Goal: Transaction & Acquisition: Purchase product/service

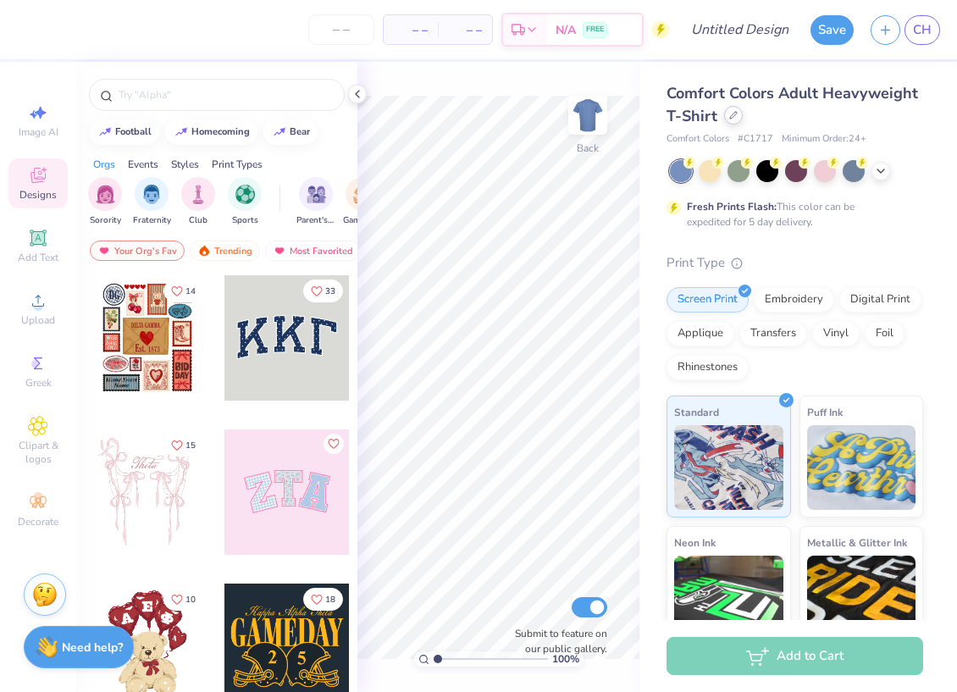
click at [731, 114] on icon at bounding box center [733, 115] width 8 height 8
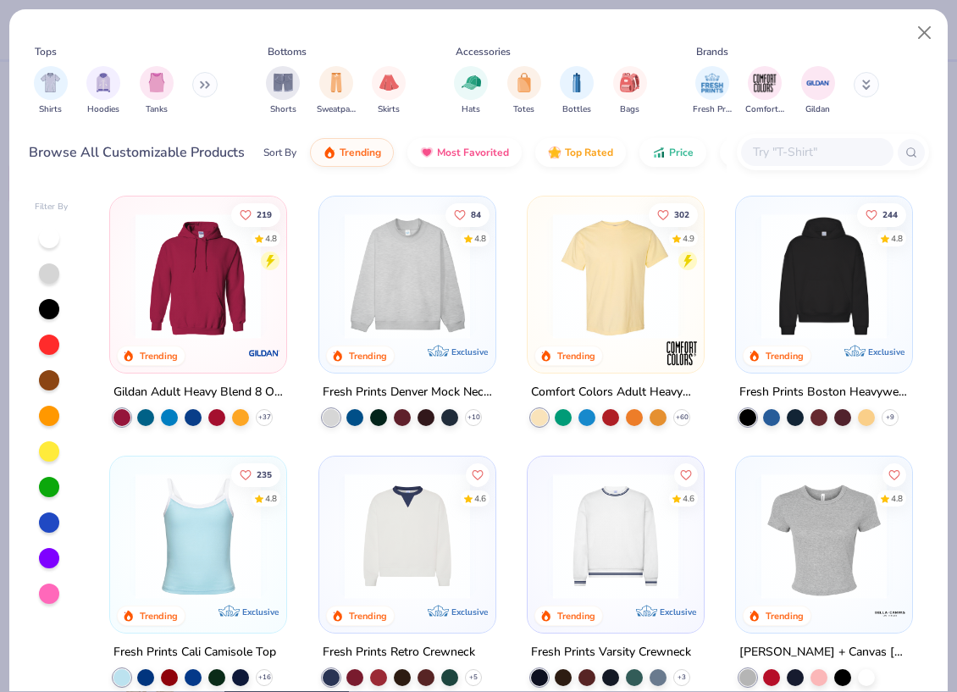
click at [766, 147] on input "text" at bounding box center [816, 151] width 130 height 19
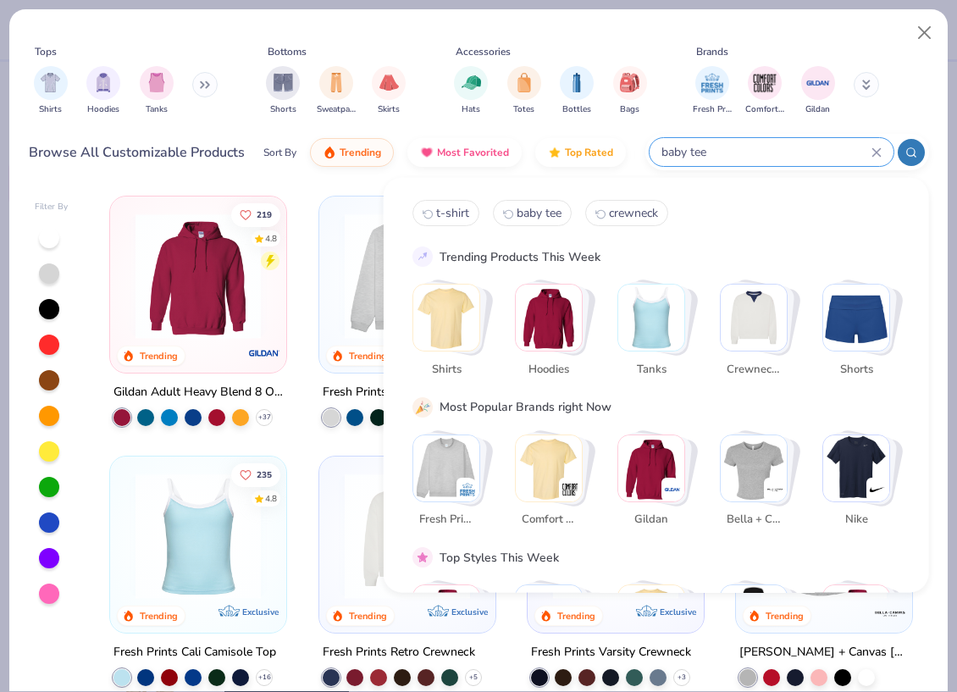
type input "baby tee"
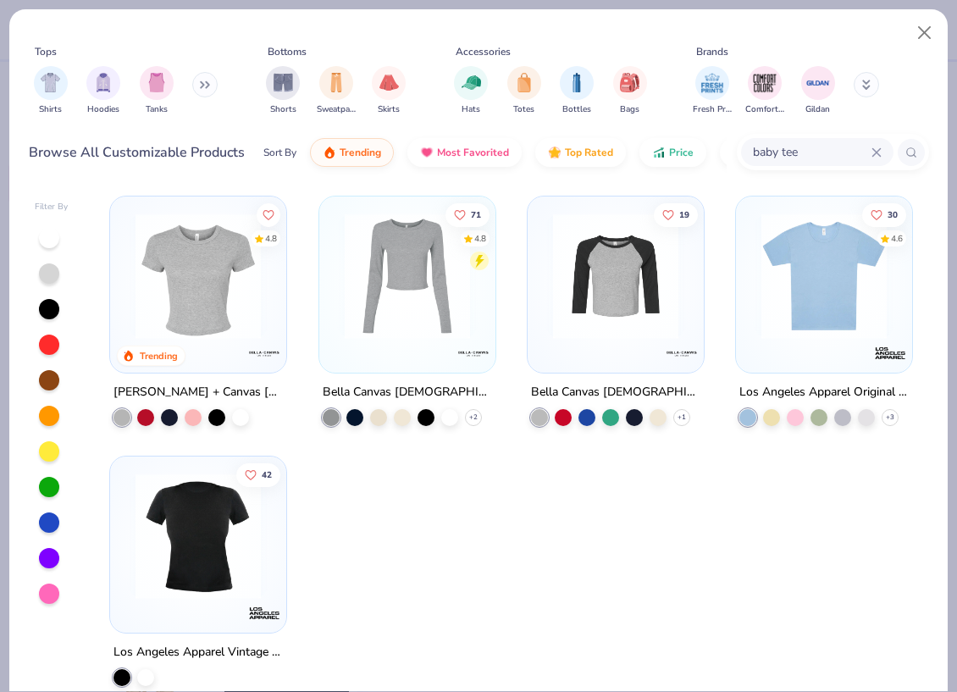
click at [194, 263] on img at bounding box center [198, 275] width 142 height 125
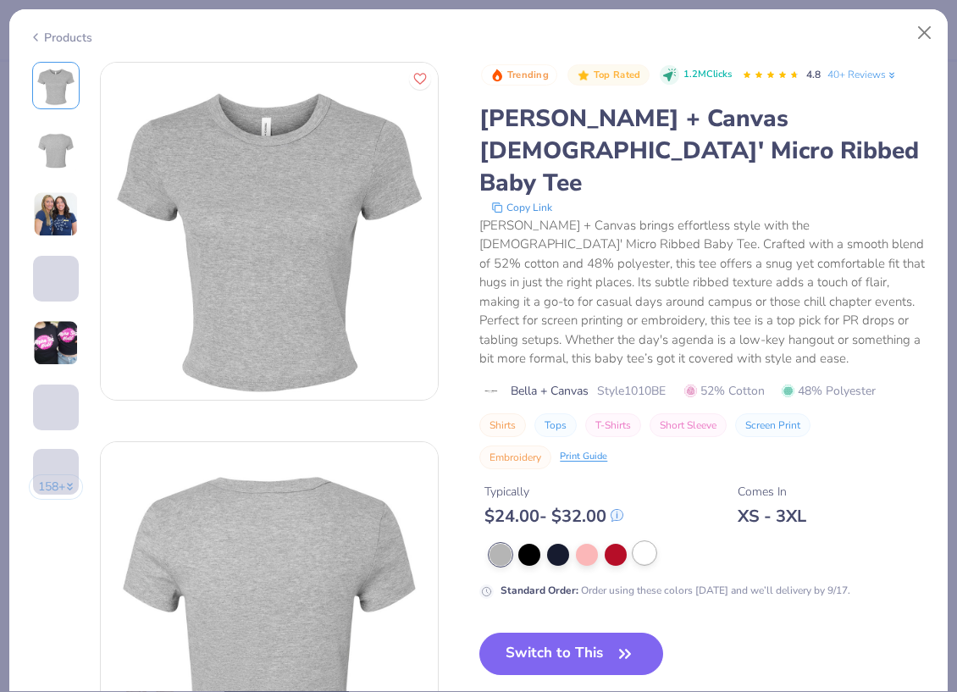
click at [636, 542] on div at bounding box center [644, 553] width 22 height 22
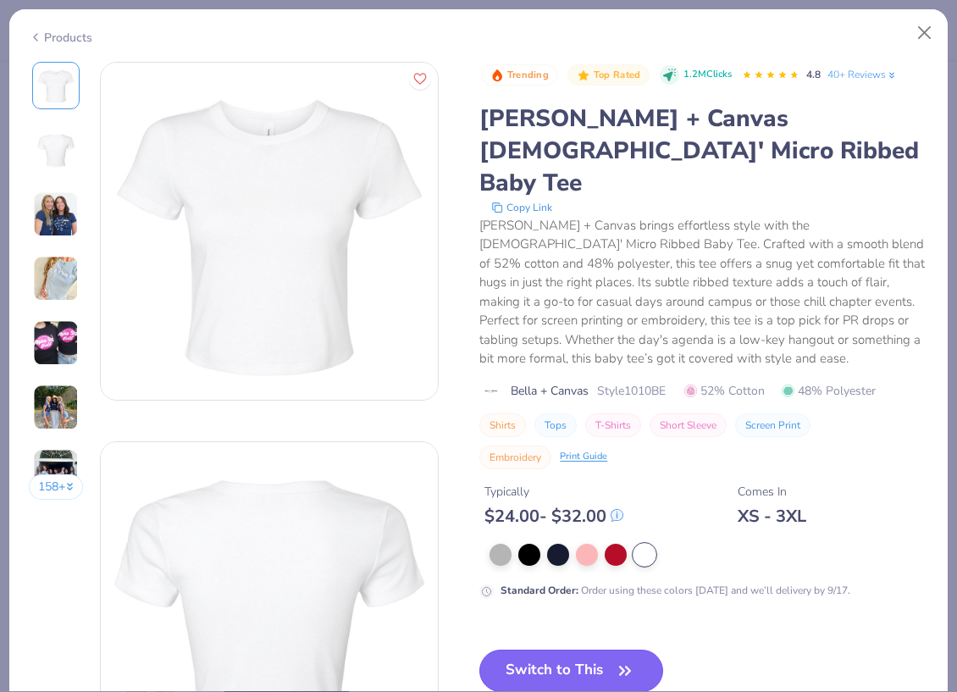
click at [608, 649] on button "Switch to This" at bounding box center [571, 670] width 184 height 42
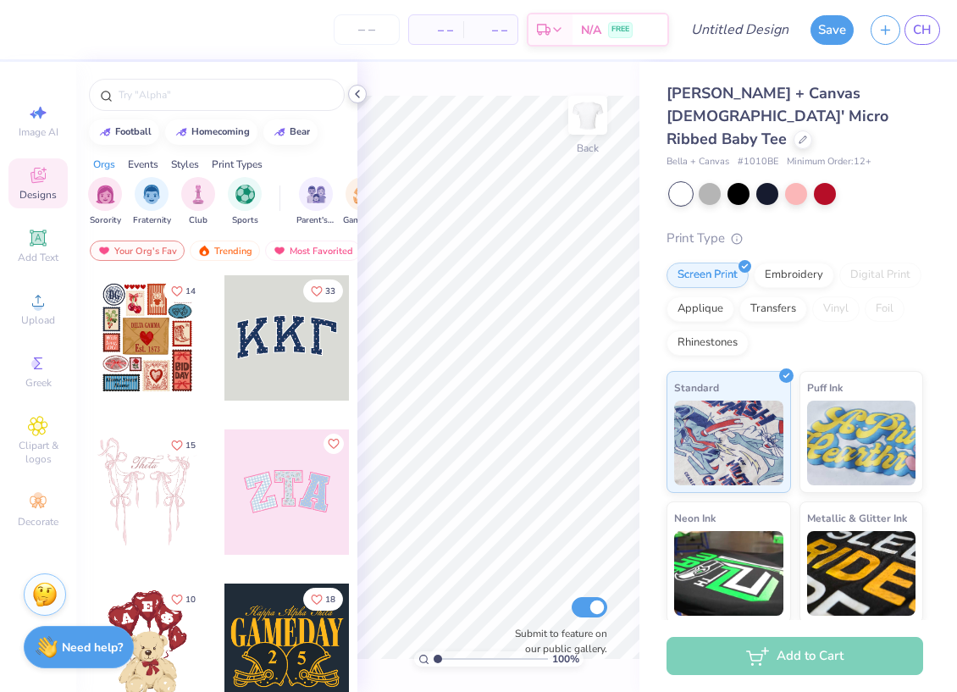
click at [360, 92] on icon at bounding box center [358, 94] width 14 height 14
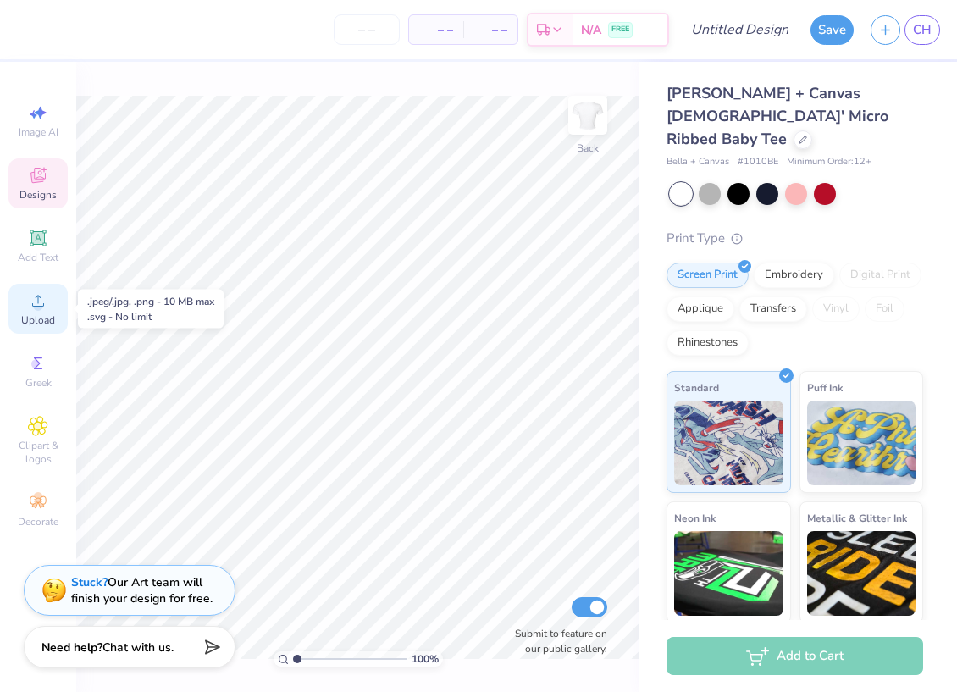
click at [38, 311] on div "Upload" at bounding box center [37, 309] width 59 height 50
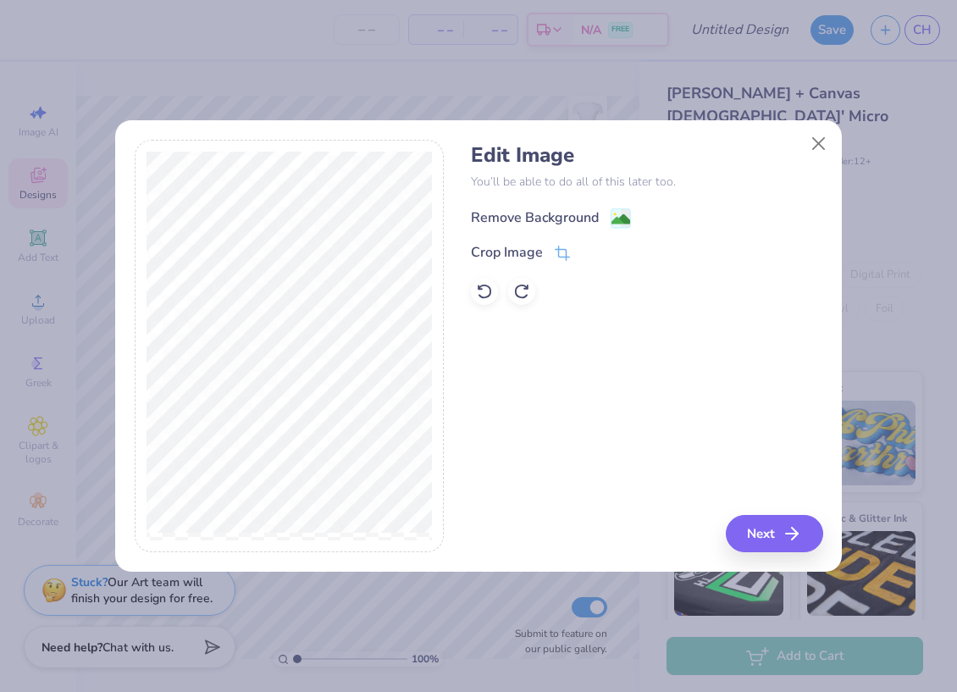
click at [552, 208] on div "Remove Background" at bounding box center [535, 217] width 128 height 20
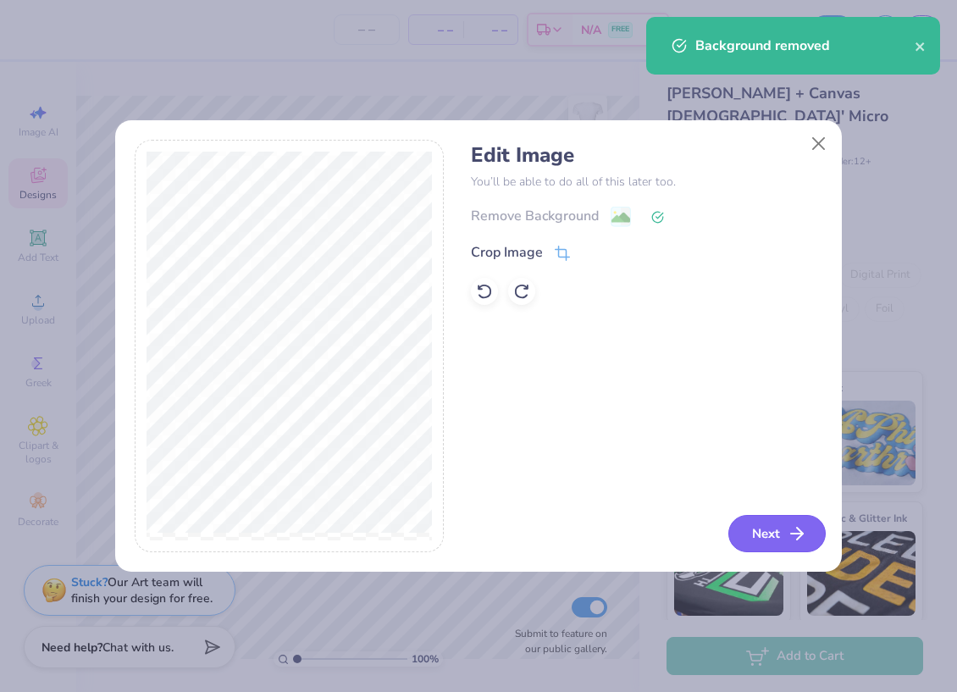
click at [793, 532] on icon "button" at bounding box center [797, 533] width 20 height 20
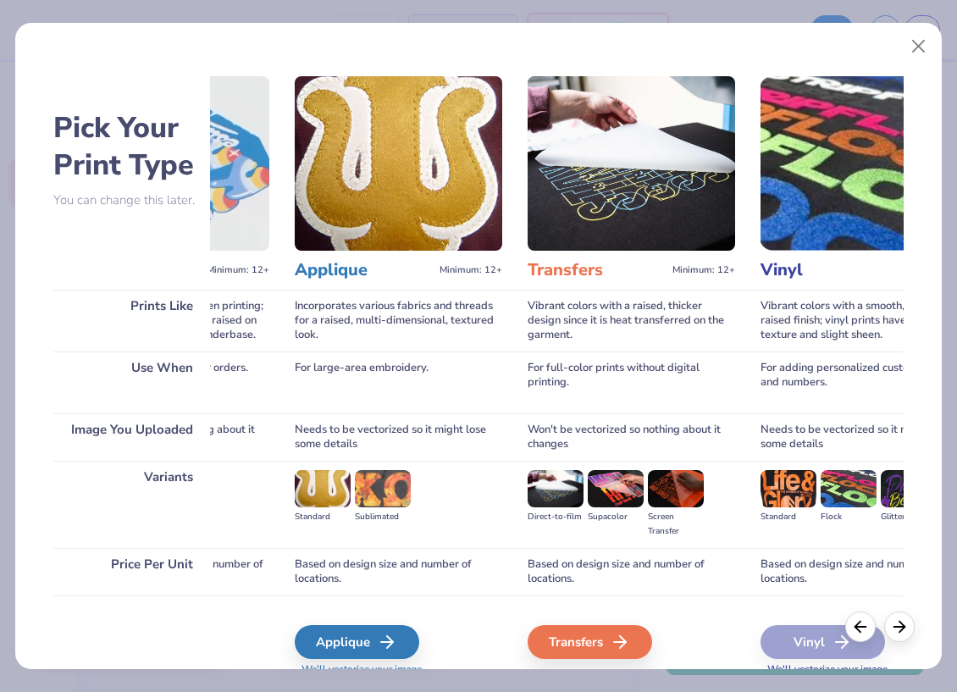
scroll to position [0, 640]
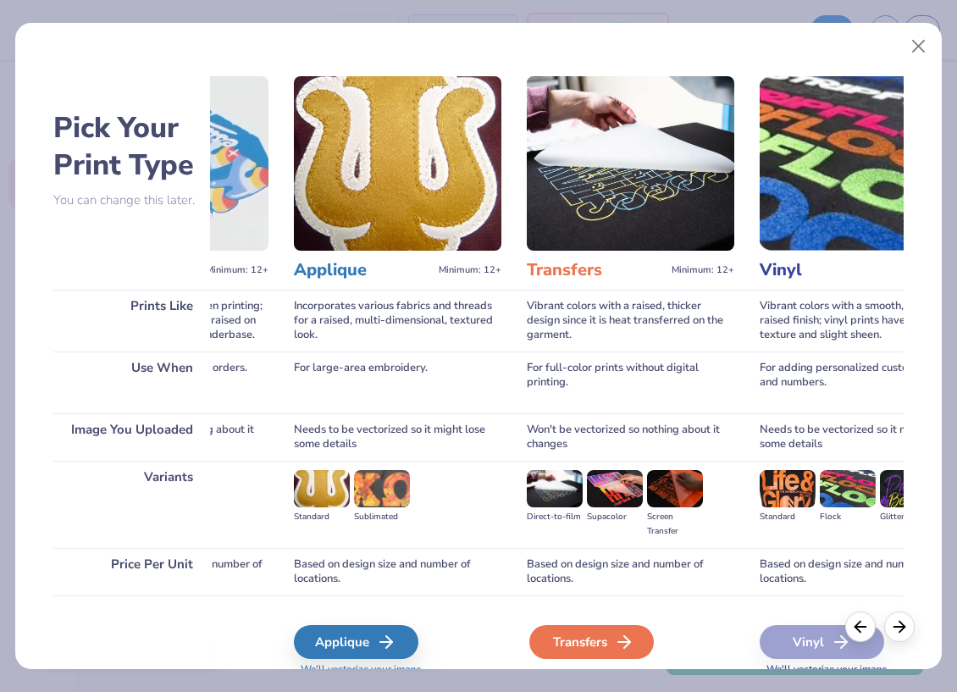
click at [612, 640] on div "Transfers" at bounding box center [591, 642] width 124 height 34
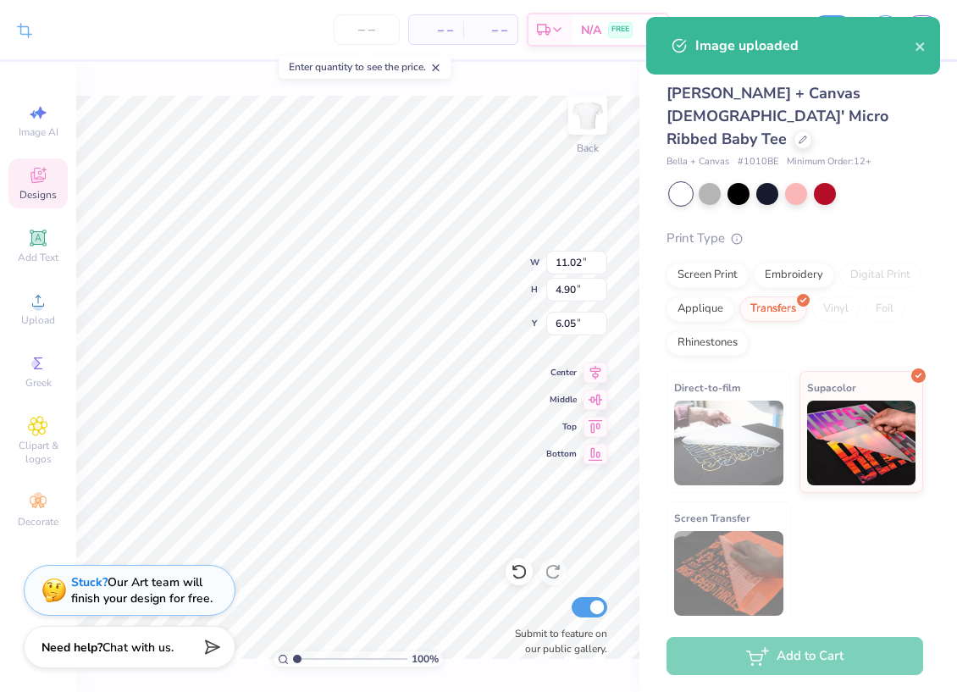
type input "2.41"
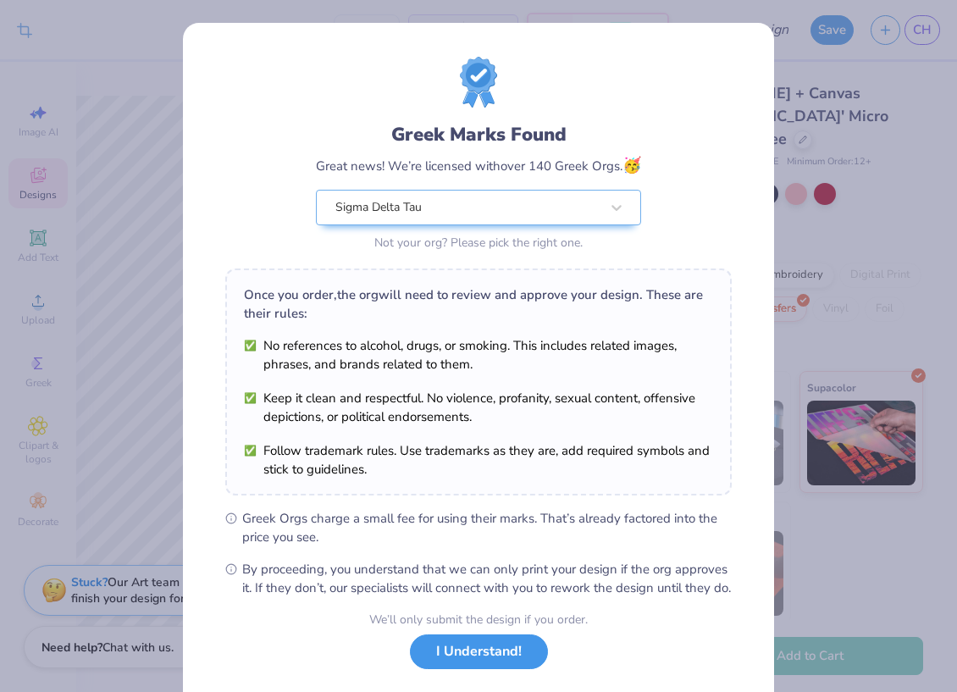
click at [428, 659] on button "I Understand!" at bounding box center [479, 651] width 138 height 35
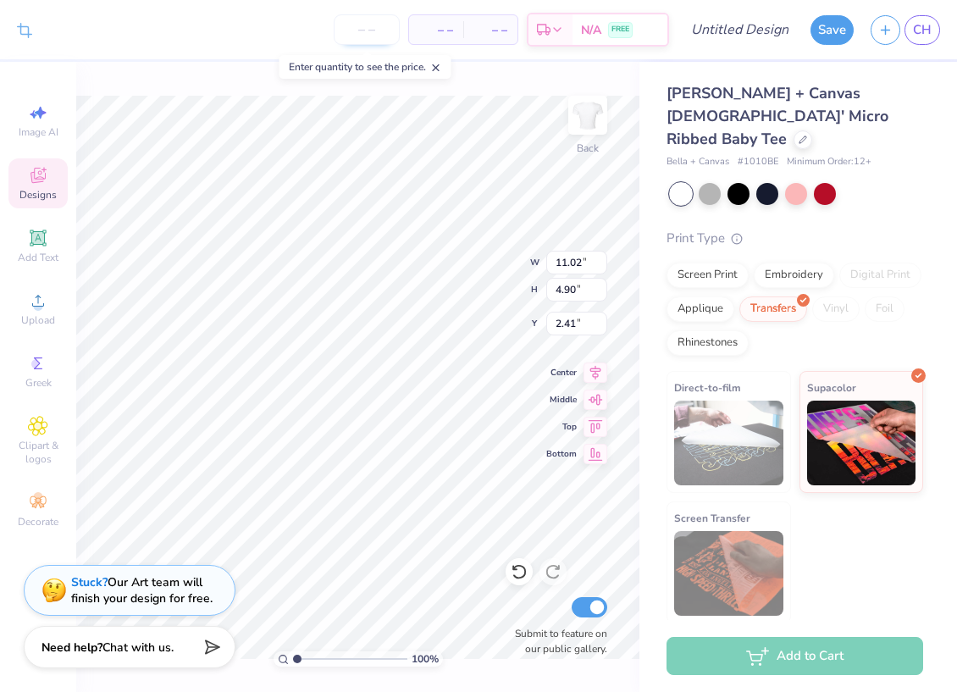
click at [351, 23] on input "number" at bounding box center [367, 29] width 66 height 30
type input "140"
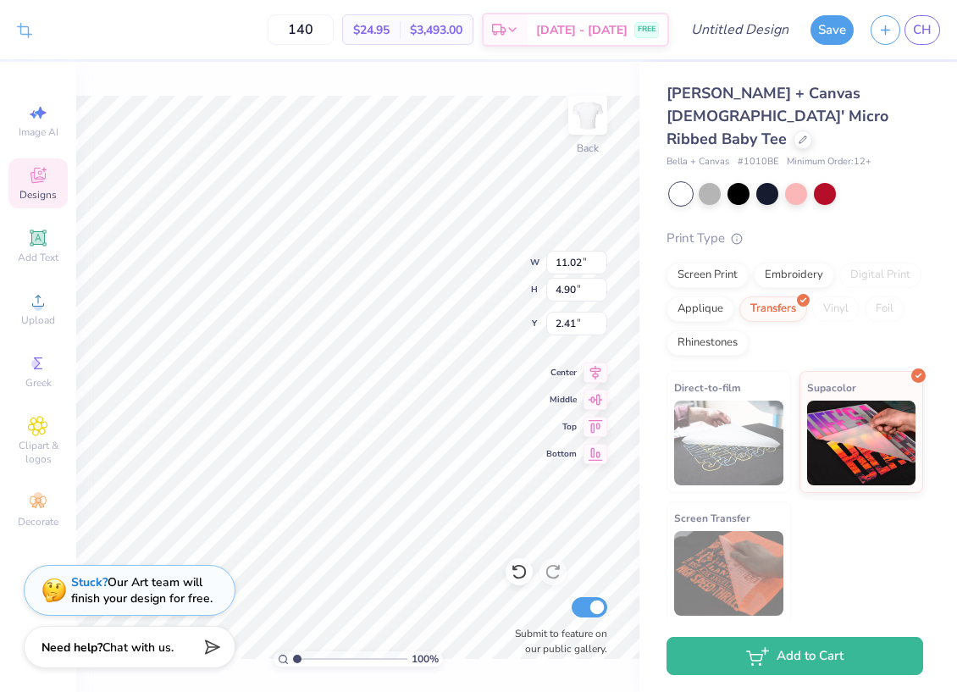
type input "8.64"
type input "3.84"
type input "2.43"
type input "7.44"
type input "3.31"
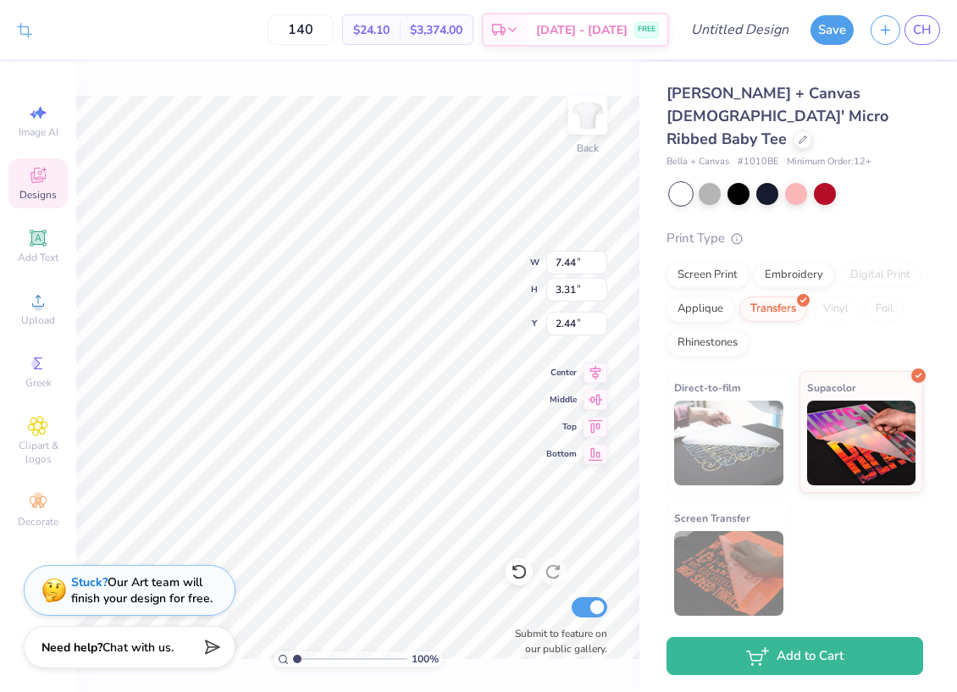
type input "7.25"
type input "3.22"
type input "6.99"
type input "3.11"
type input "6.80"
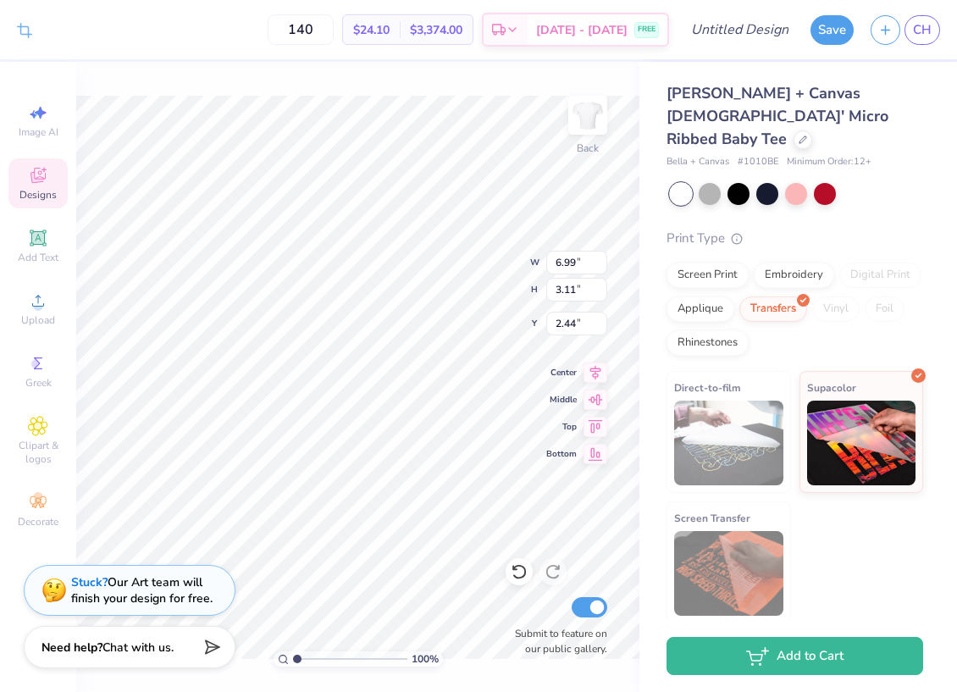
type input "3.02"
type input "3.00"
click at [23, 257] on span "Add Text" at bounding box center [38, 258] width 41 height 14
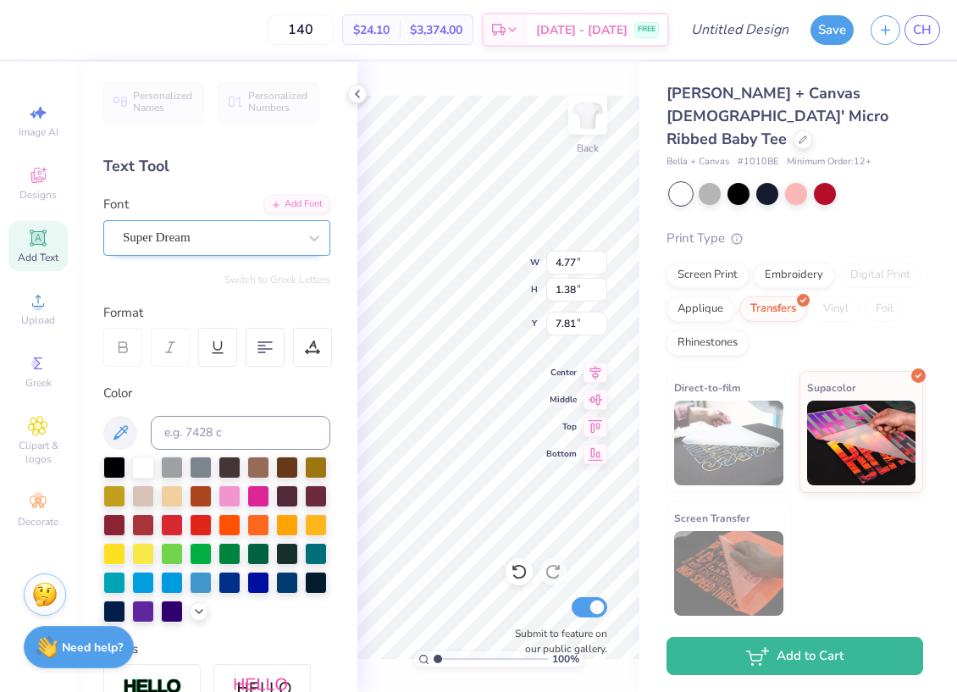
scroll to position [0, 3]
type textarea "Fall Fest 2025"
click at [227, 518] on div at bounding box center [229, 523] width 22 height 22
click at [254, 521] on div at bounding box center [258, 523] width 22 height 22
click at [260, 523] on div at bounding box center [258, 523] width 22 height 22
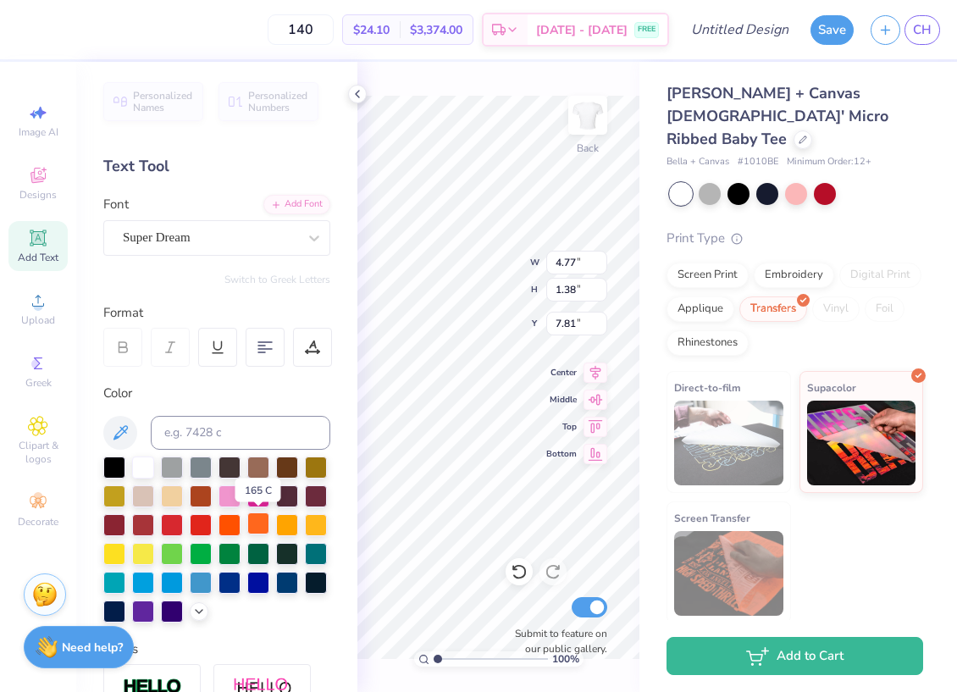
click at [260, 523] on div at bounding box center [258, 523] width 22 height 22
click at [241, 385] on div "Color" at bounding box center [216, 393] width 227 height 19
click at [164, 235] on div "Super Dream" at bounding box center [210, 237] width 178 height 26
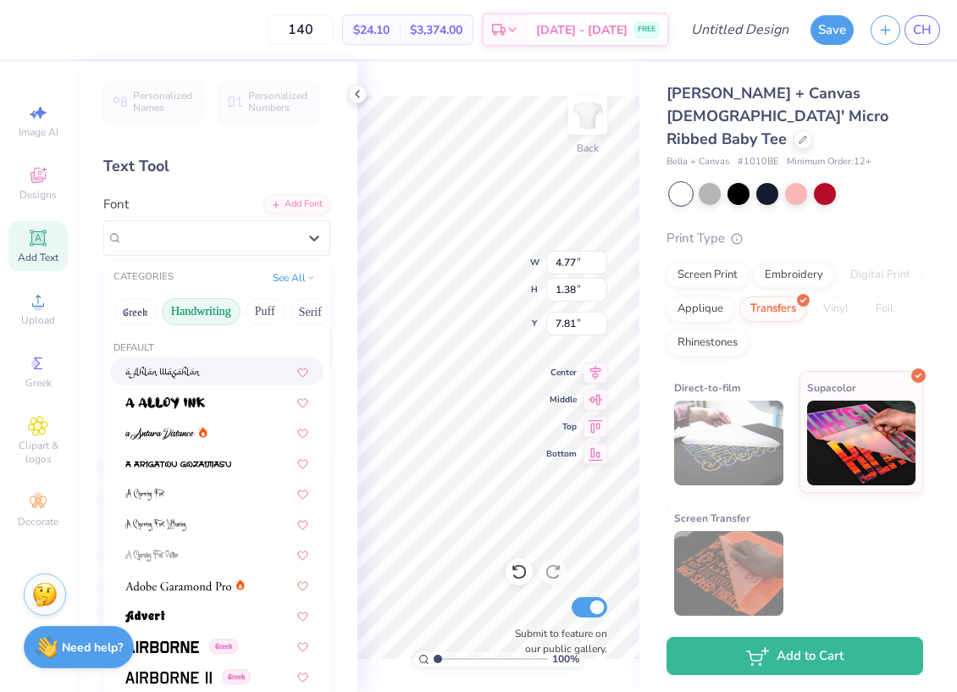
click at [207, 309] on button "Handwriting" at bounding box center [201, 311] width 79 height 27
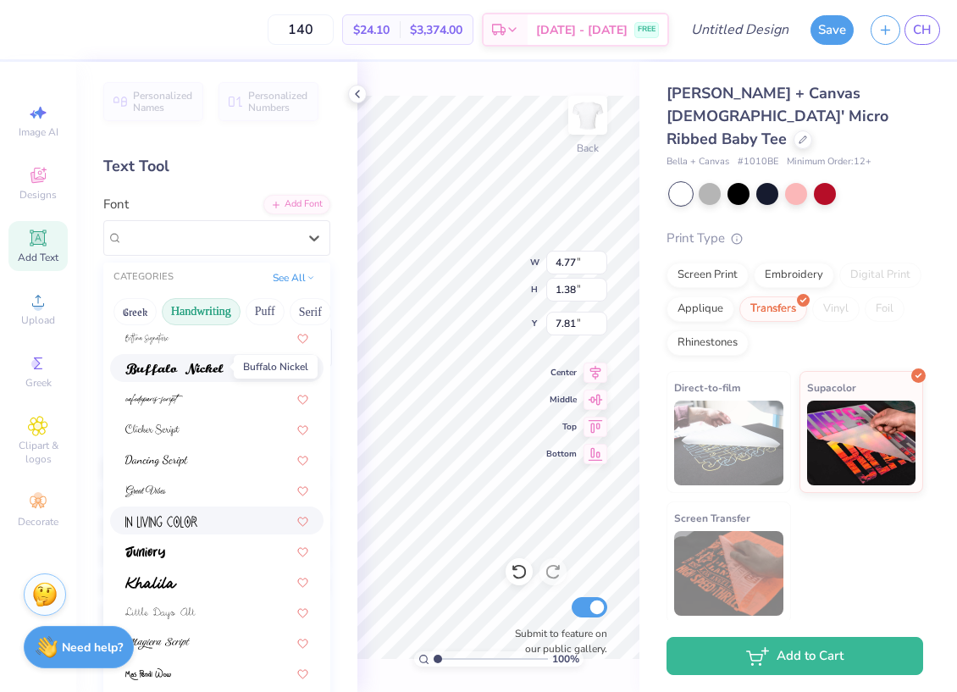
scroll to position [127, 0]
click at [196, 527] on span at bounding box center [161, 519] width 72 height 18
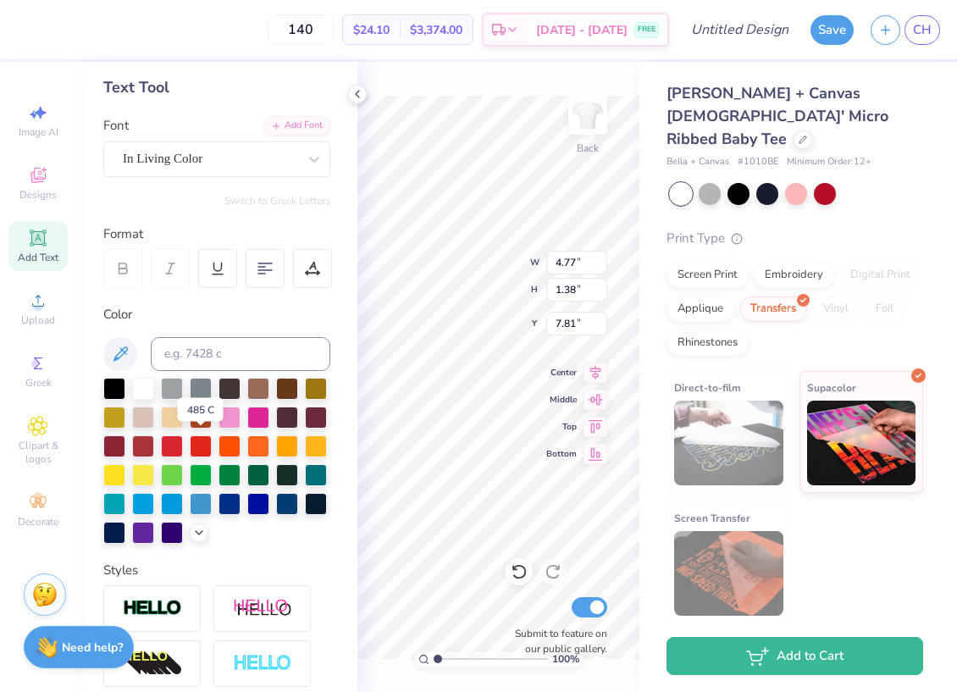
scroll to position [80, 0]
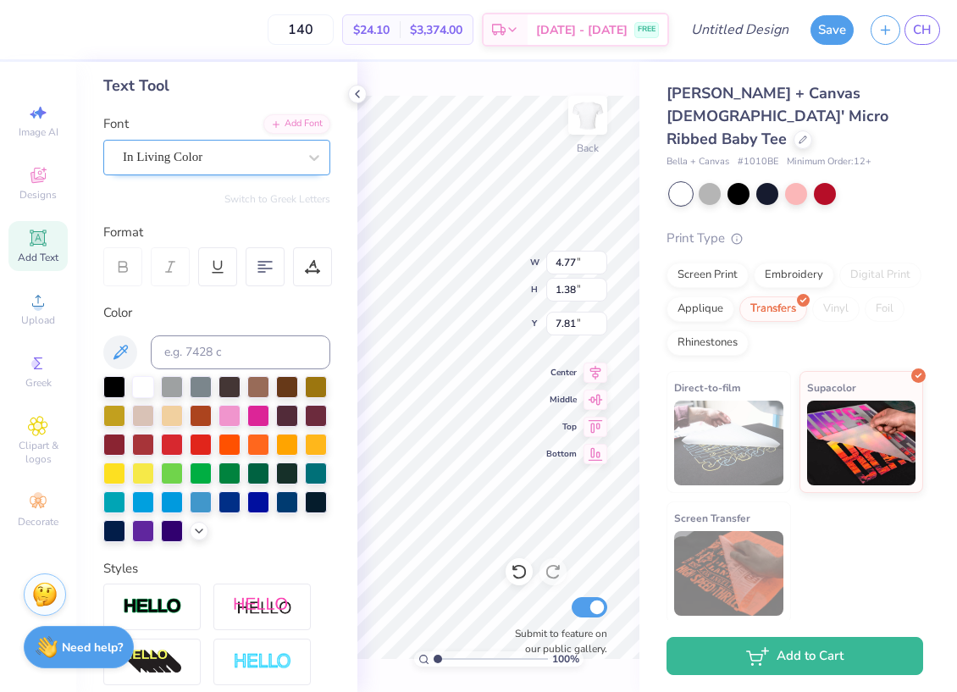
click at [181, 164] on div "In Living Color" at bounding box center [210, 157] width 178 height 26
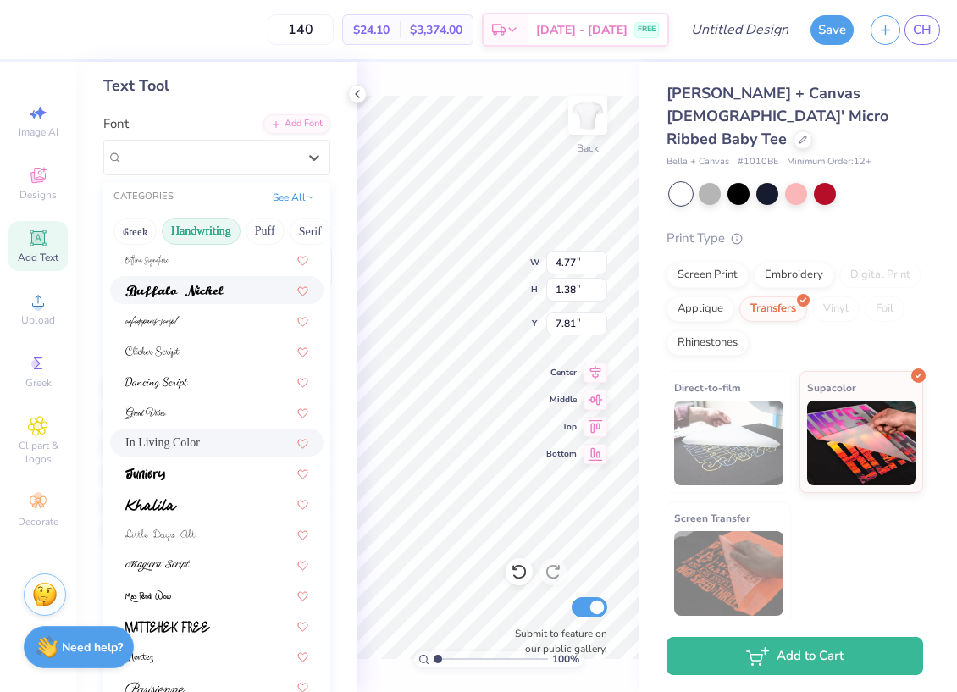
scroll to position [125, 0]
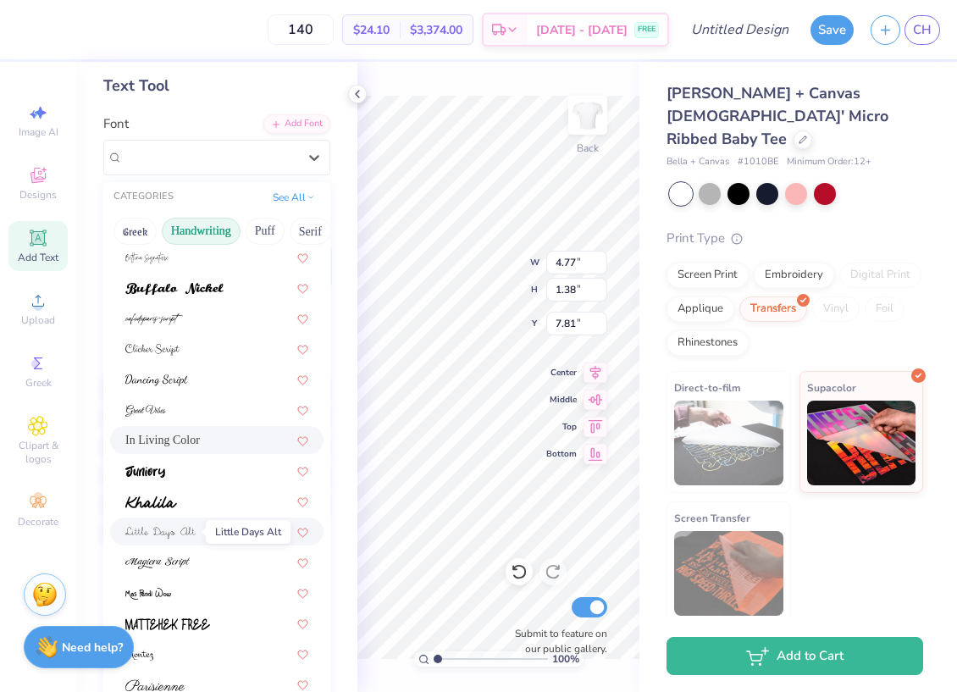
click at [181, 529] on img at bounding box center [160, 533] width 70 height 12
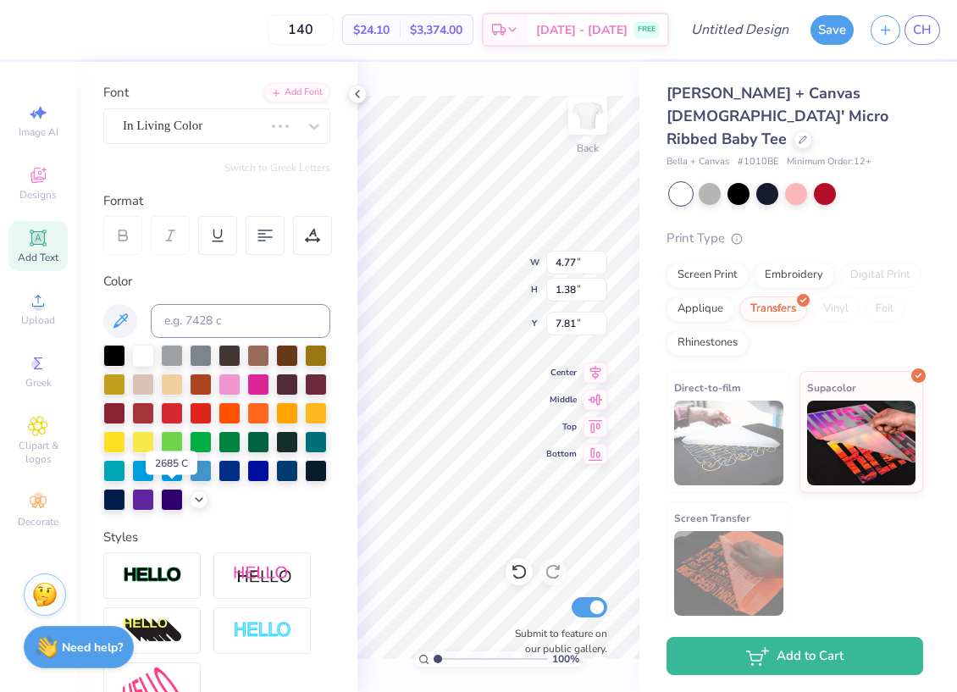
scroll to position [113, 0]
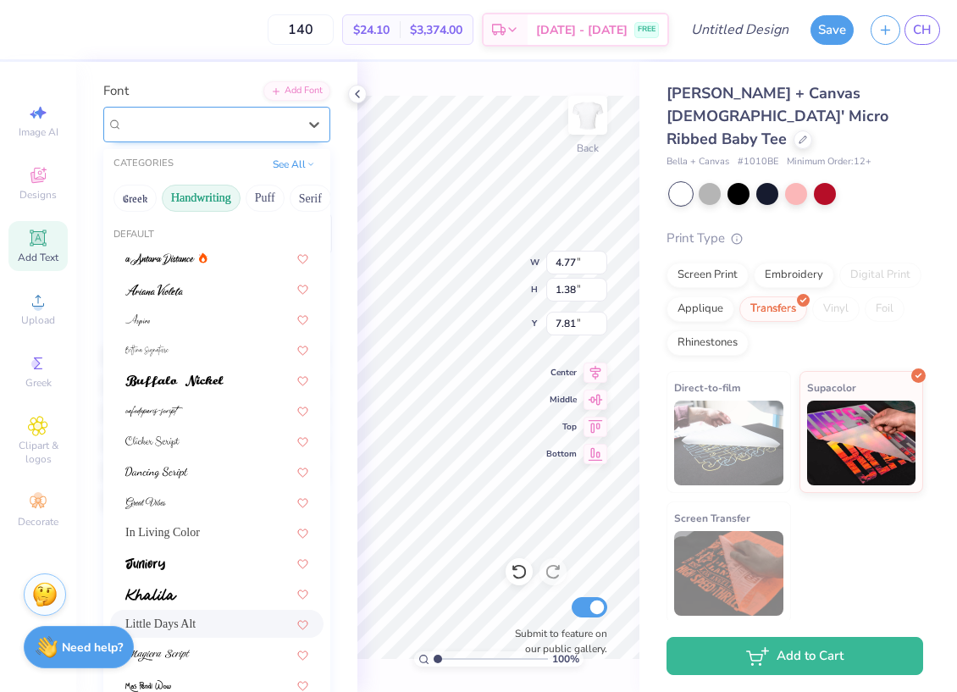
click at [162, 113] on div "Little Days Alt" at bounding box center [210, 124] width 178 height 26
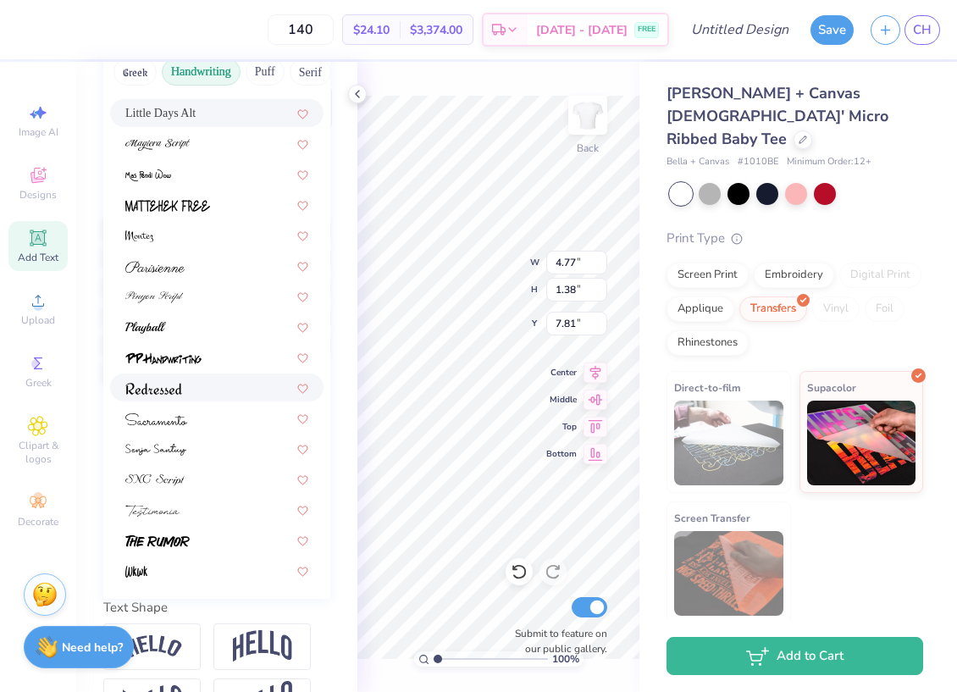
scroll to position [288, 0]
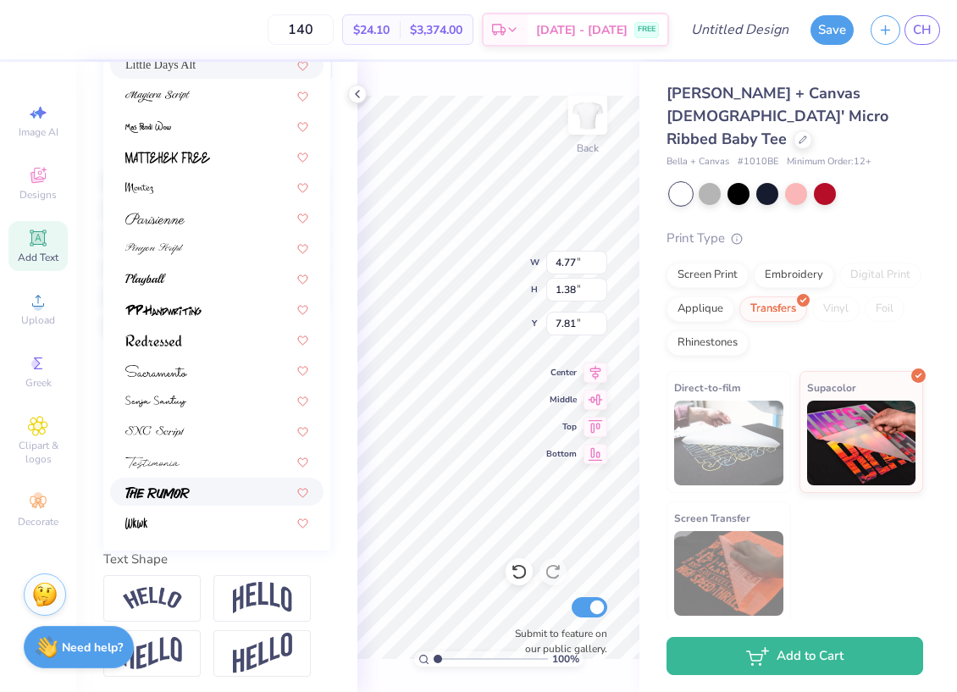
click at [200, 491] on div at bounding box center [216, 492] width 183 height 18
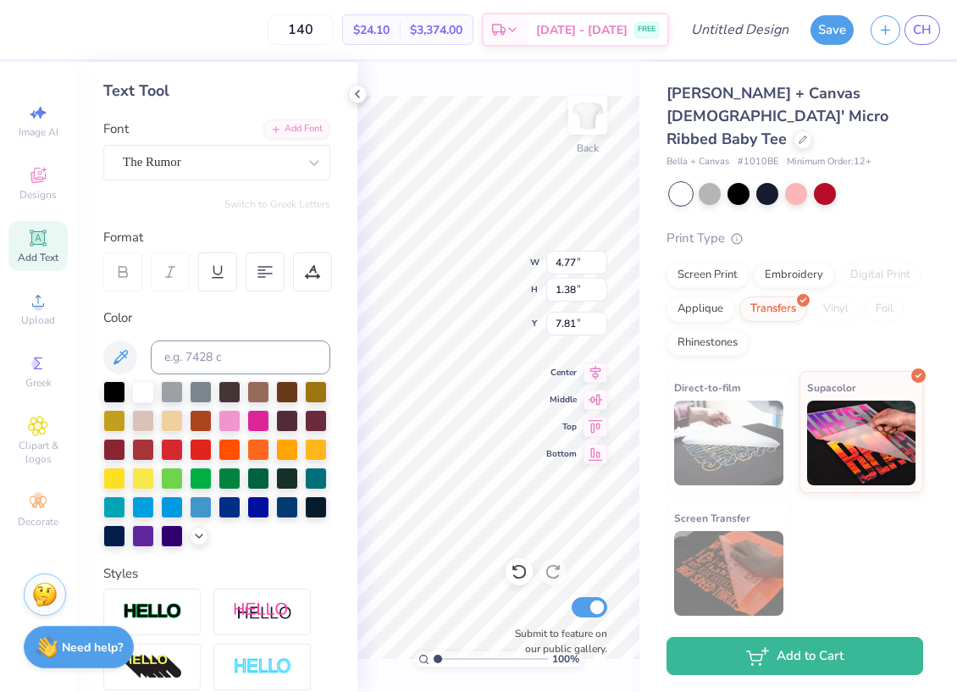
scroll to position [0, 0]
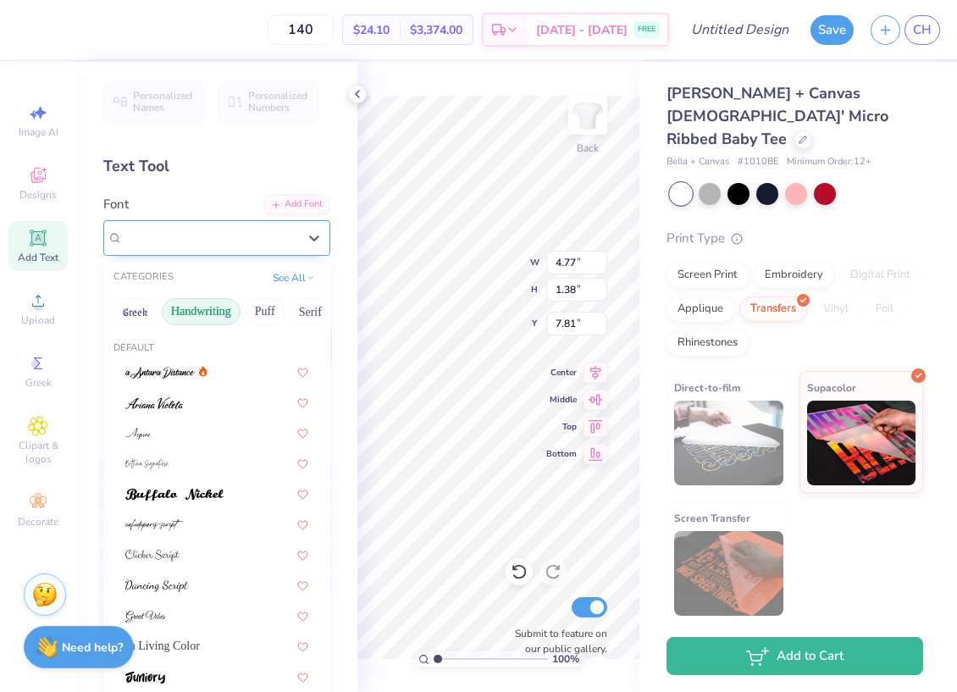
click at [181, 244] on div "The Rumor" at bounding box center [210, 237] width 178 height 26
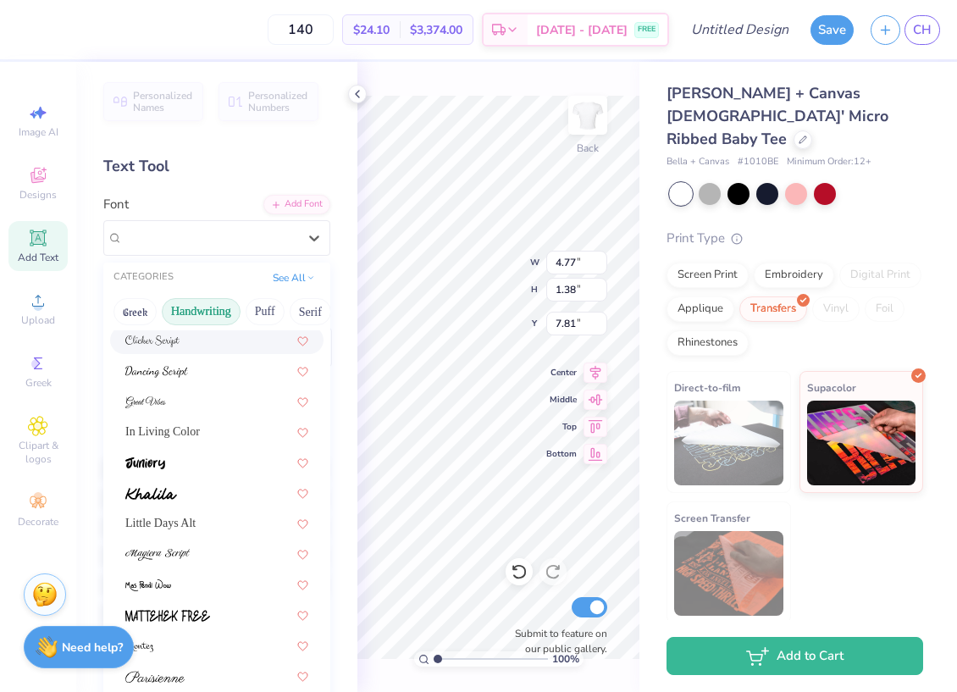
scroll to position [216, 0]
click at [180, 487] on div at bounding box center [216, 491] width 183 height 18
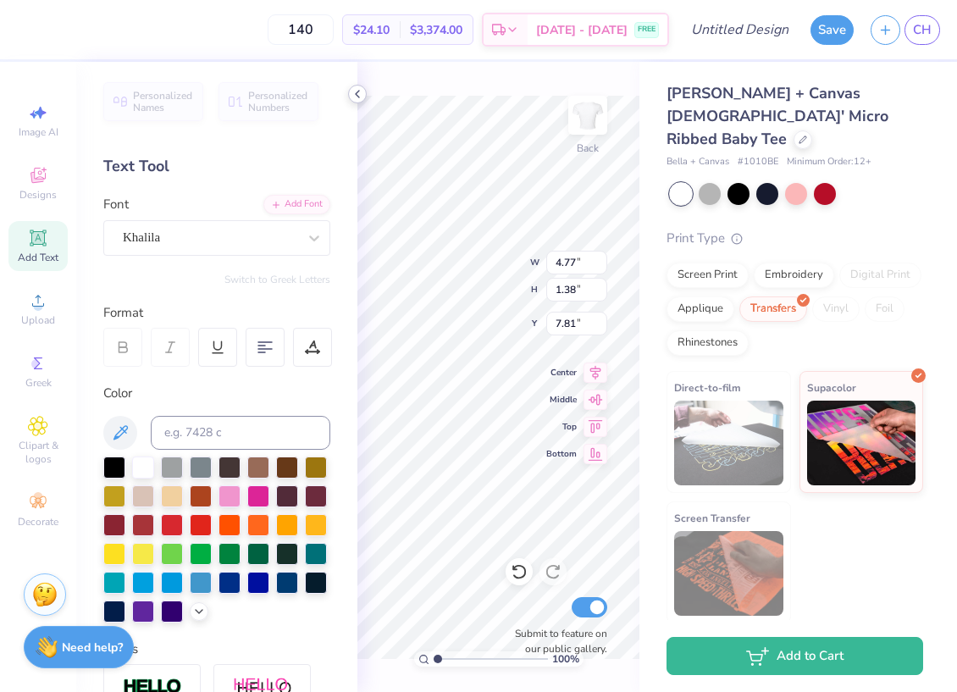
click at [353, 91] on icon at bounding box center [358, 94] width 14 height 14
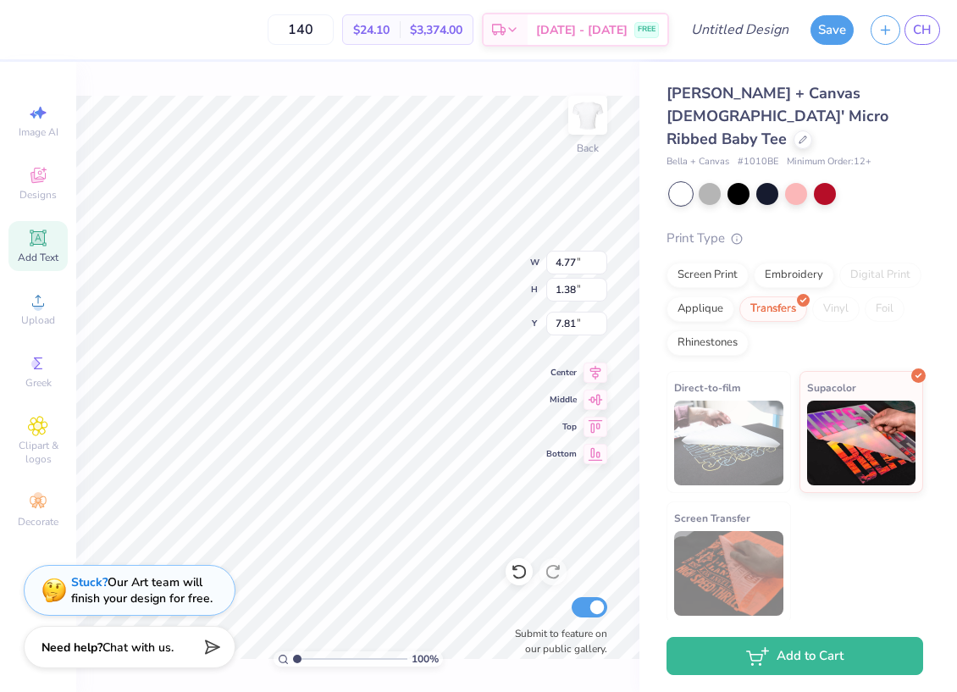
type input "11.02"
type input "1.63"
type input "7.69"
type input "6.87"
type input "1.01"
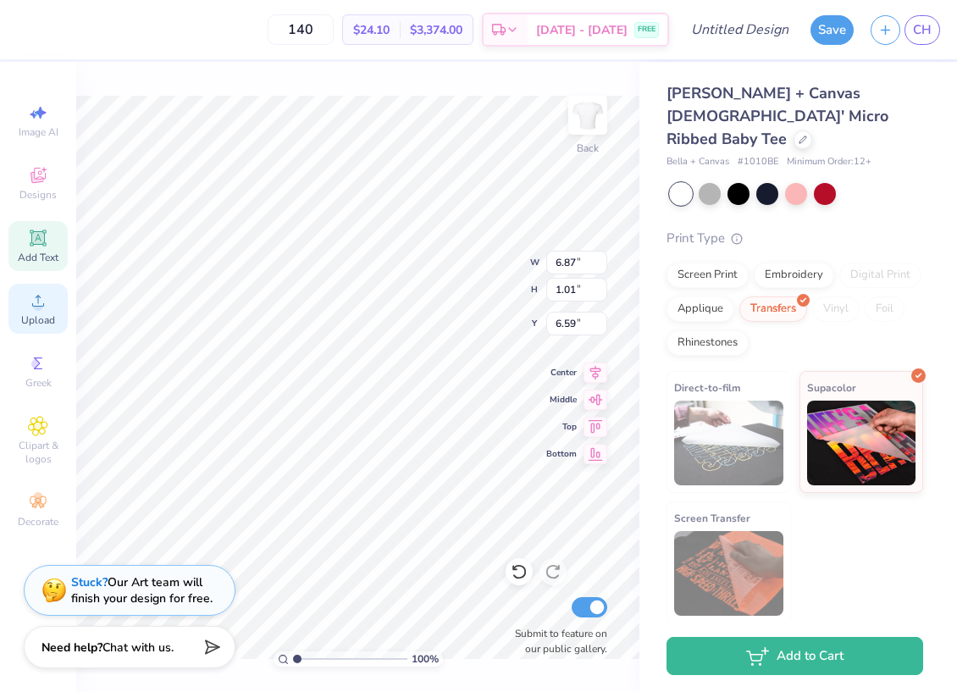
type input "6.60"
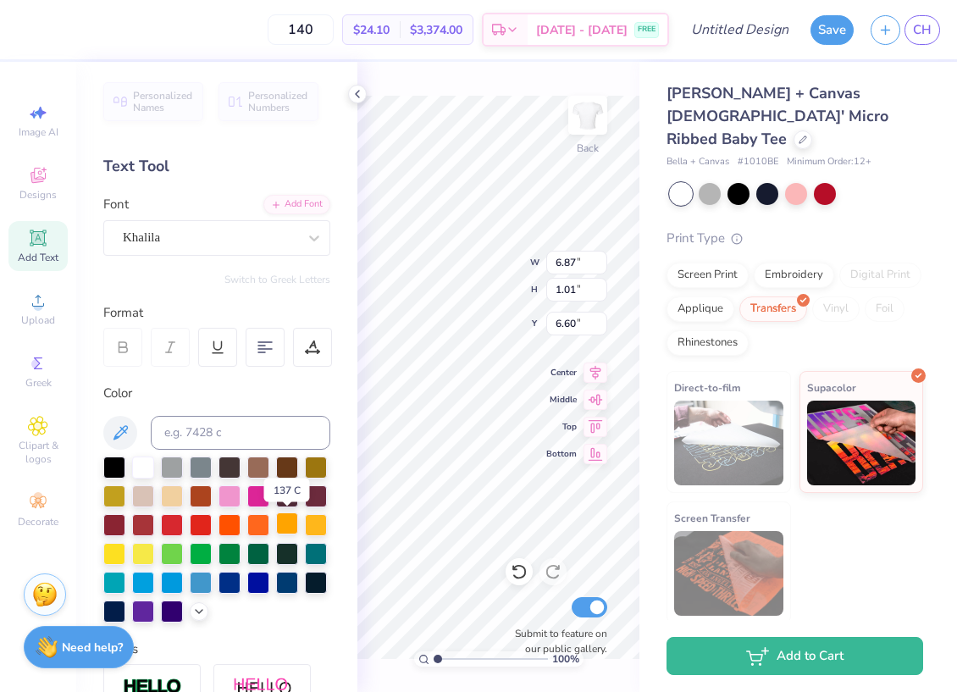
click at [291, 528] on div at bounding box center [287, 523] width 22 height 22
click at [262, 466] on div at bounding box center [258, 466] width 22 height 22
click at [128, 429] on icon at bounding box center [120, 432] width 20 height 20
type input "4.52"
type input "0.67"
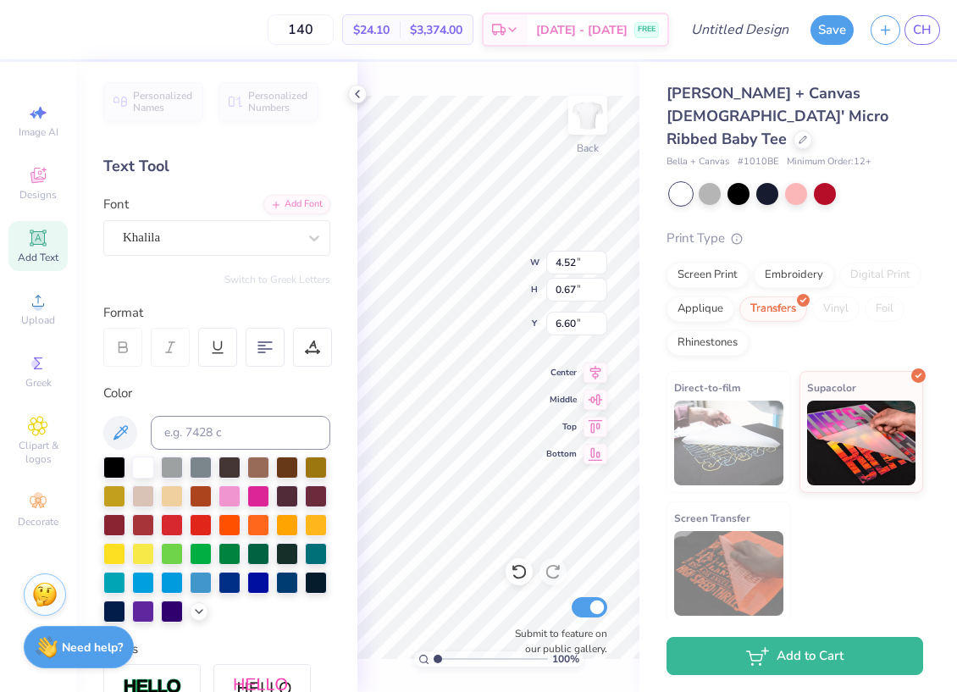
type input "6.56"
click at [362, 96] on icon at bounding box center [358, 94] width 14 height 14
type input "9.25"
click at [359, 85] on div "140 $23.23 Per Item $3,252.20 Total Est. Delivery [DATE] - [DATE] FREE Design T…" at bounding box center [478, 346] width 957 height 692
click at [354, 97] on icon at bounding box center [358, 94] width 14 height 14
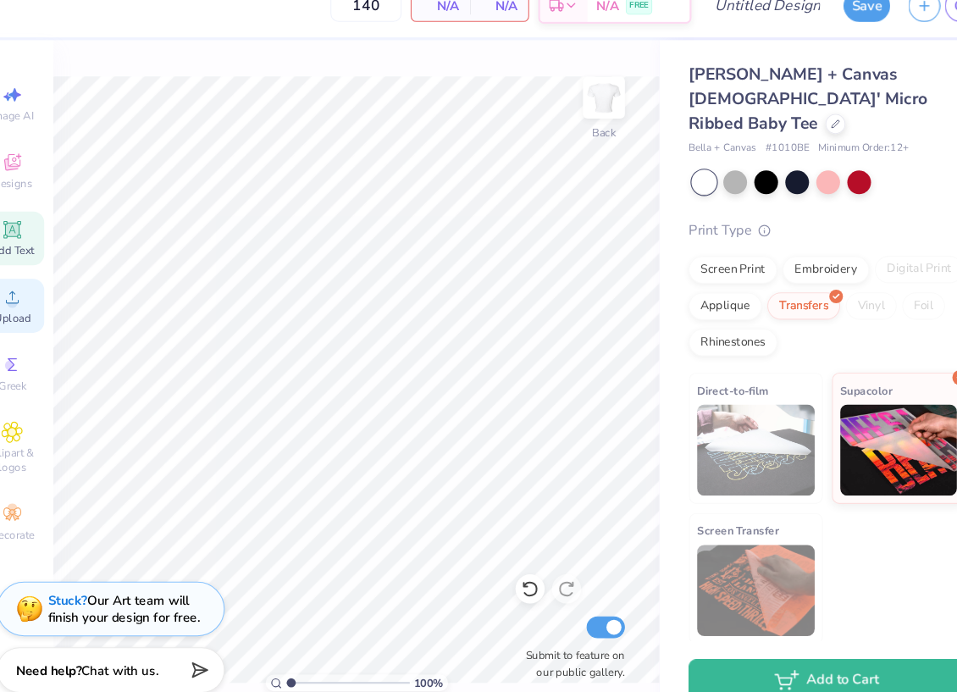
click at [47, 312] on div "Upload" at bounding box center [37, 309] width 59 height 50
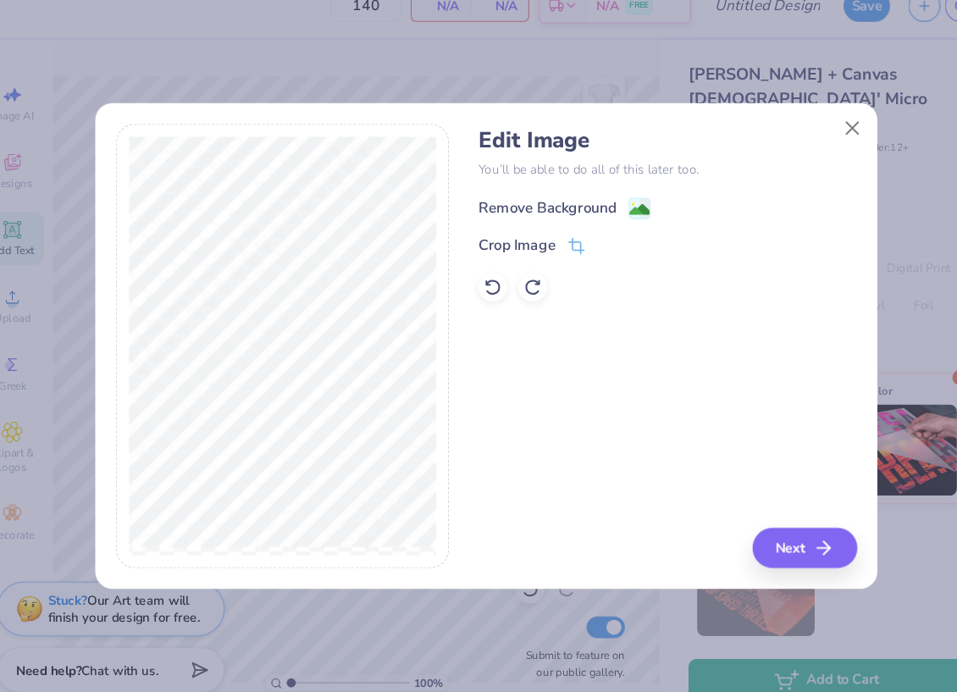
click at [561, 219] on div "Remove Background" at bounding box center [535, 217] width 128 height 20
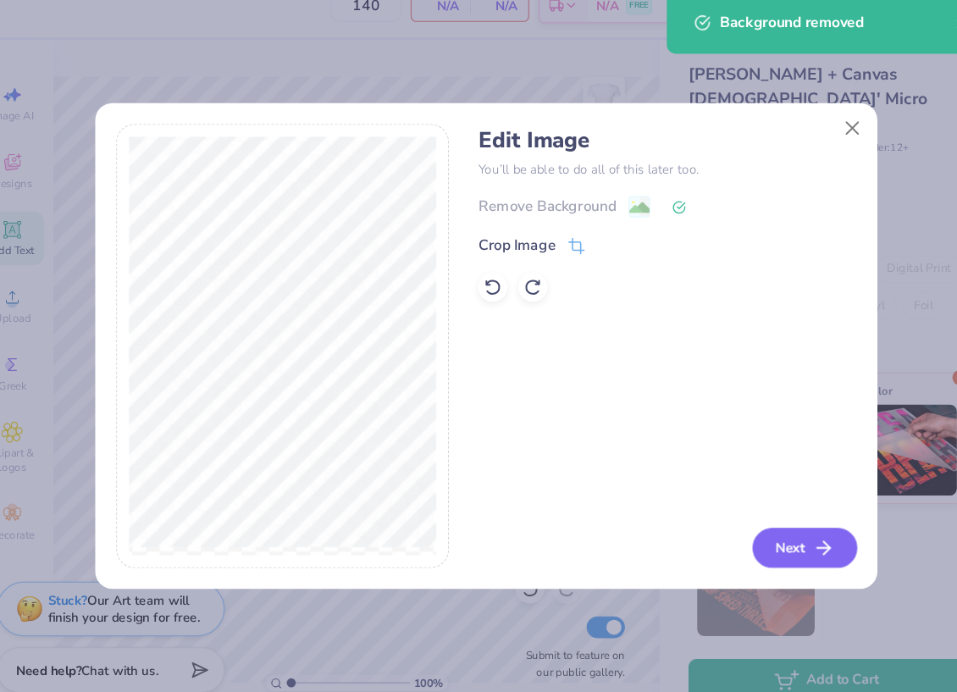
click at [798, 539] on icon "button" at bounding box center [791, 533] width 20 height 20
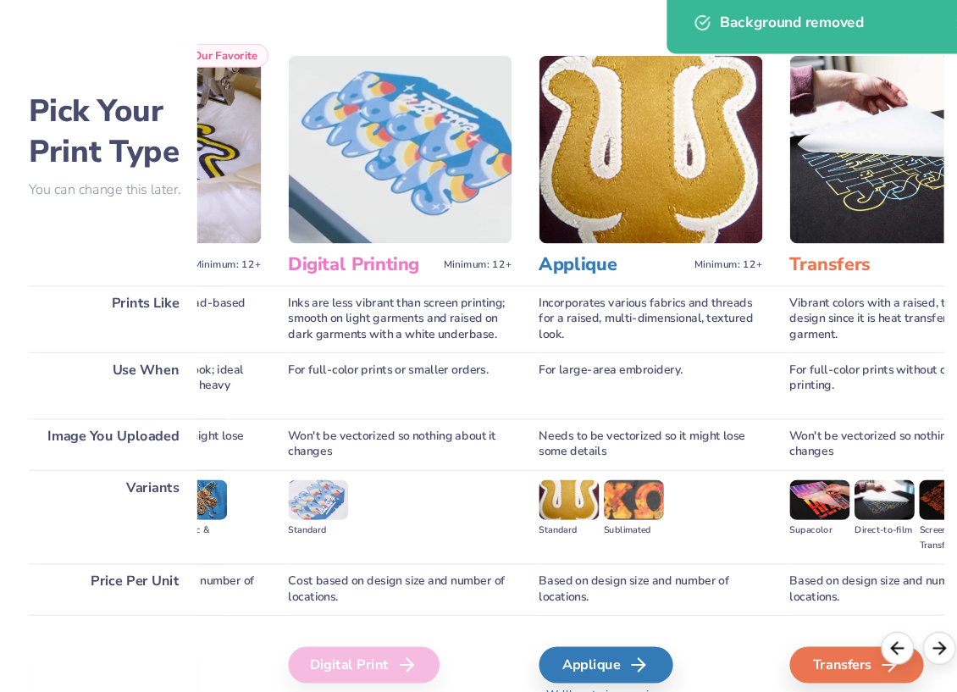
scroll to position [0, 424]
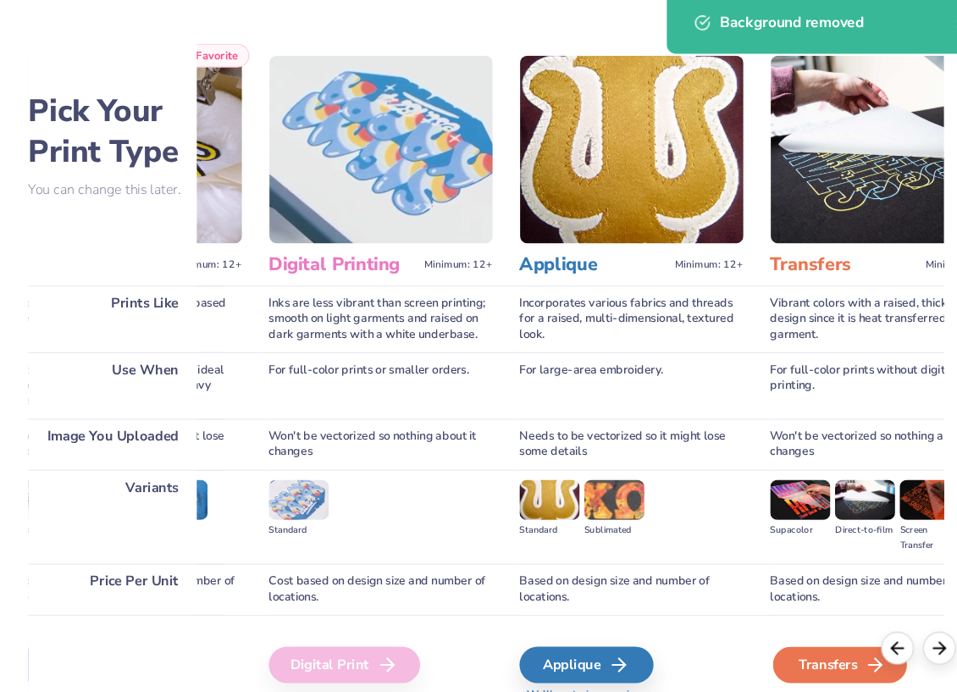
click at [785, 643] on div "Transfers" at bounding box center [807, 642] width 124 height 34
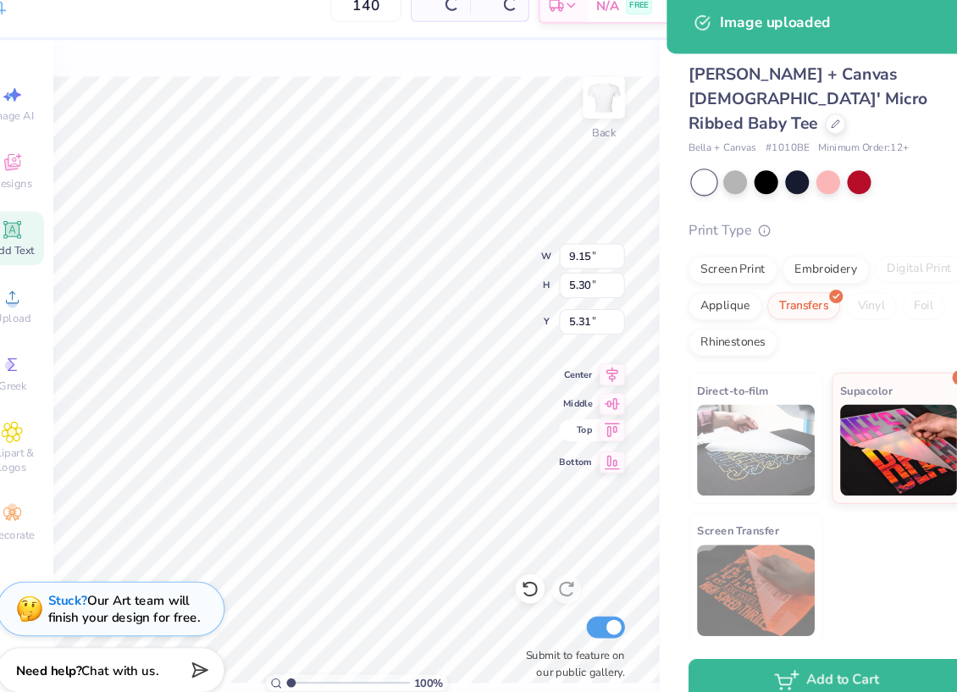
type input "9.15"
type input "5.30"
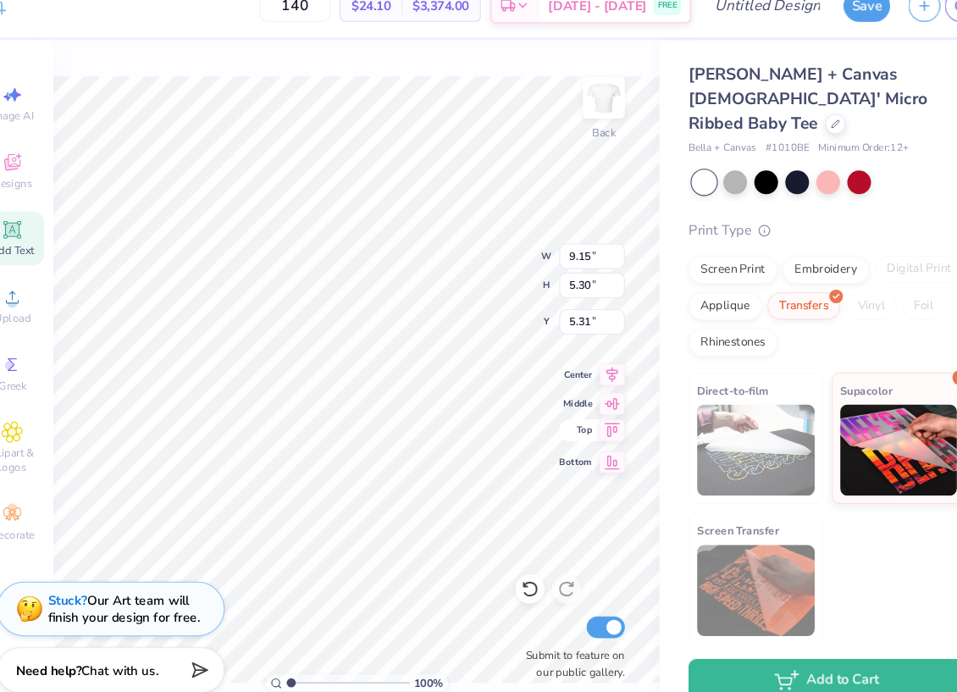
type input "3.85"
type input "3.86"
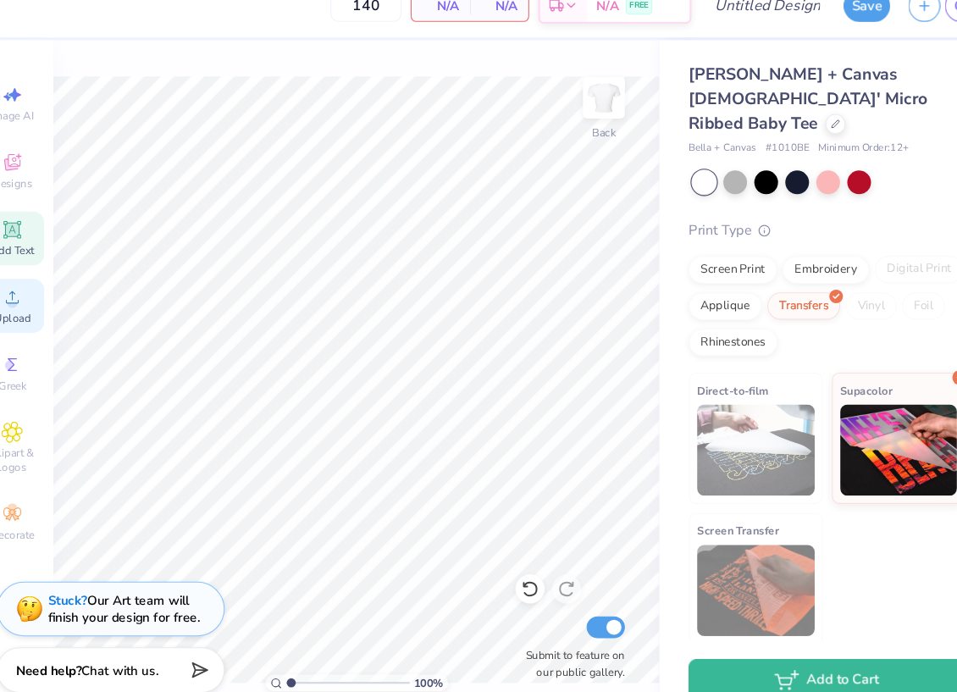
click at [50, 308] on div "Upload" at bounding box center [37, 309] width 59 height 50
